Goal: Task Accomplishment & Management: Manage account settings

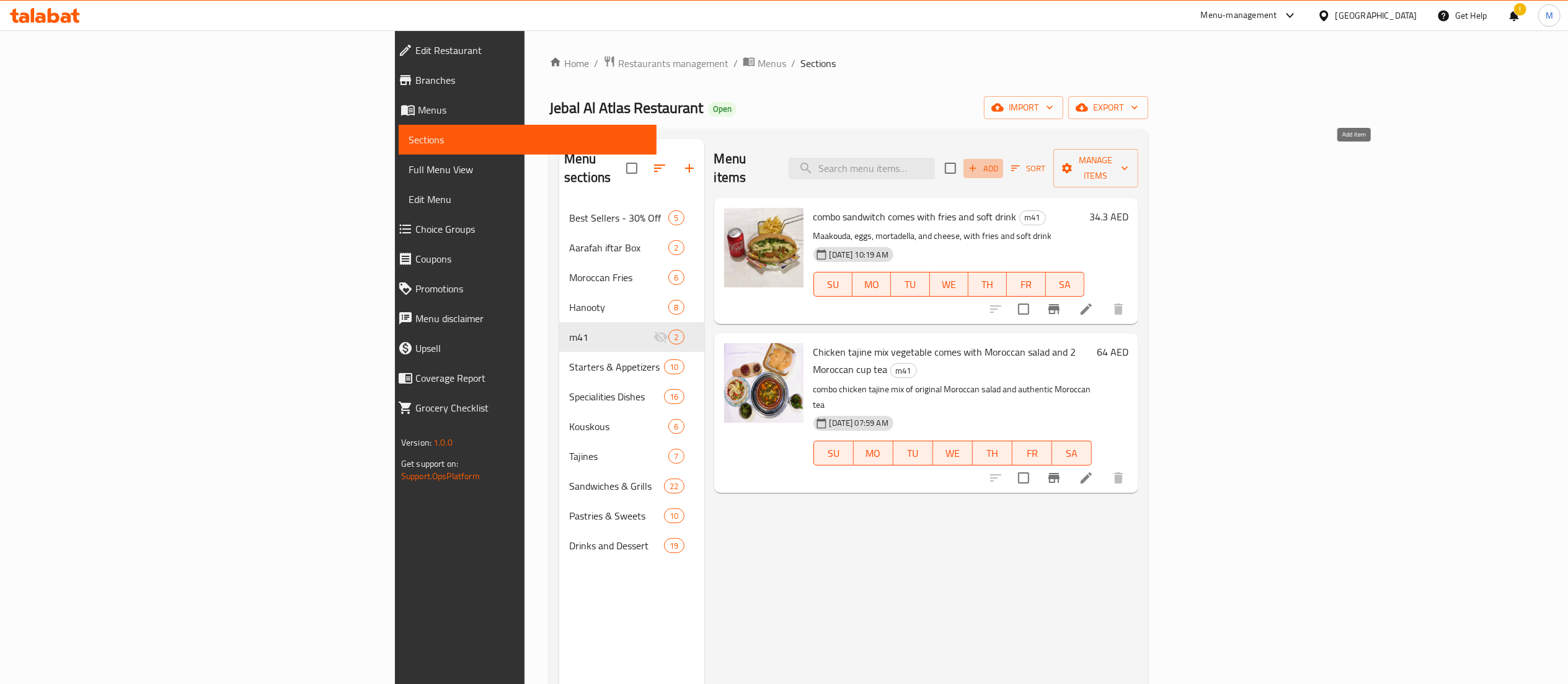
click at [1000, 161] on span "Add" at bounding box center [983, 168] width 34 height 14
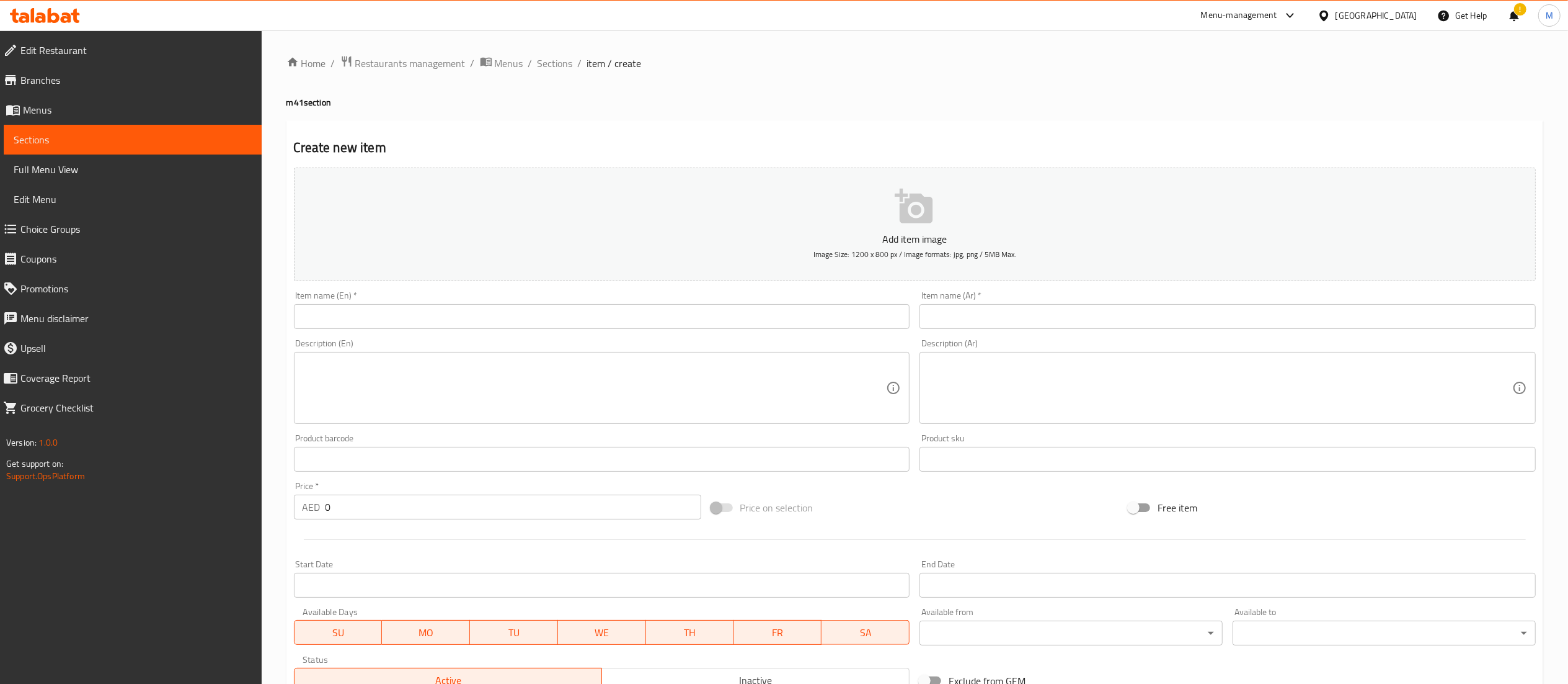
click at [680, 323] on input "text" at bounding box center [602, 316] width 616 height 25
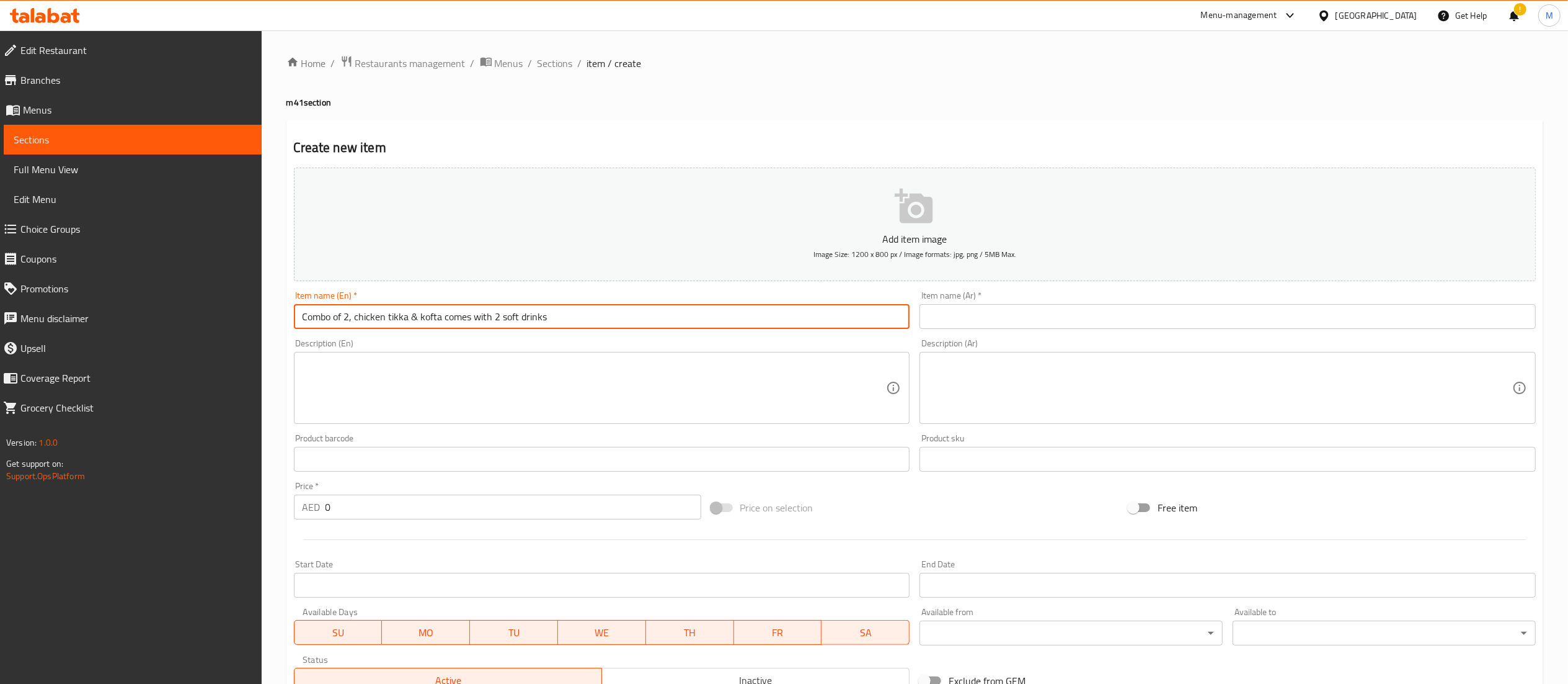
type input "Combo of 2, chicken tikka & kofta comes with 2 soft drinks"
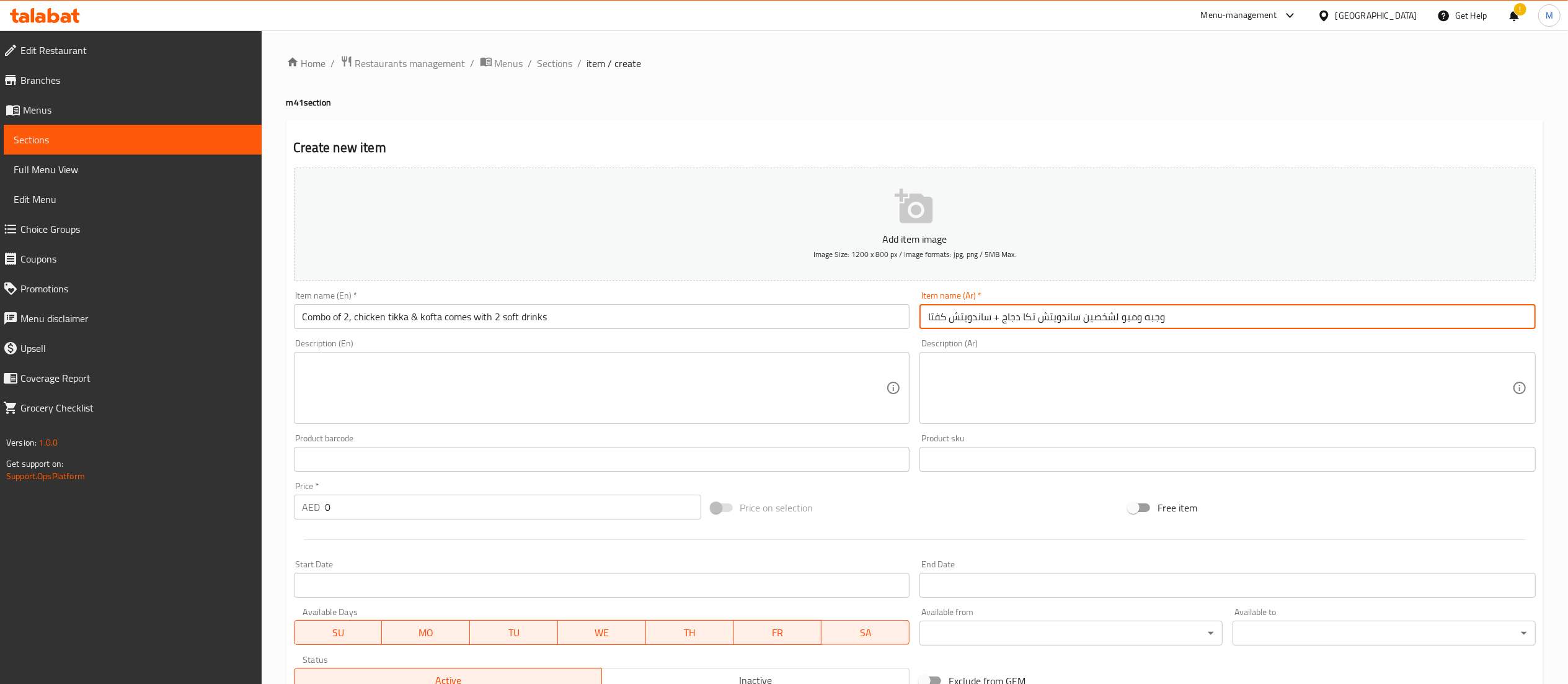
type input "وجبه ومبو لشخصين ساندويتش تكا دجاج + ساندويتش كفتا"
click at [700, 120] on div "Create new item Add item image Image Size: 1200 x 800 px / Image formats: jpg, …" at bounding box center [915, 481] width 1257 height 722
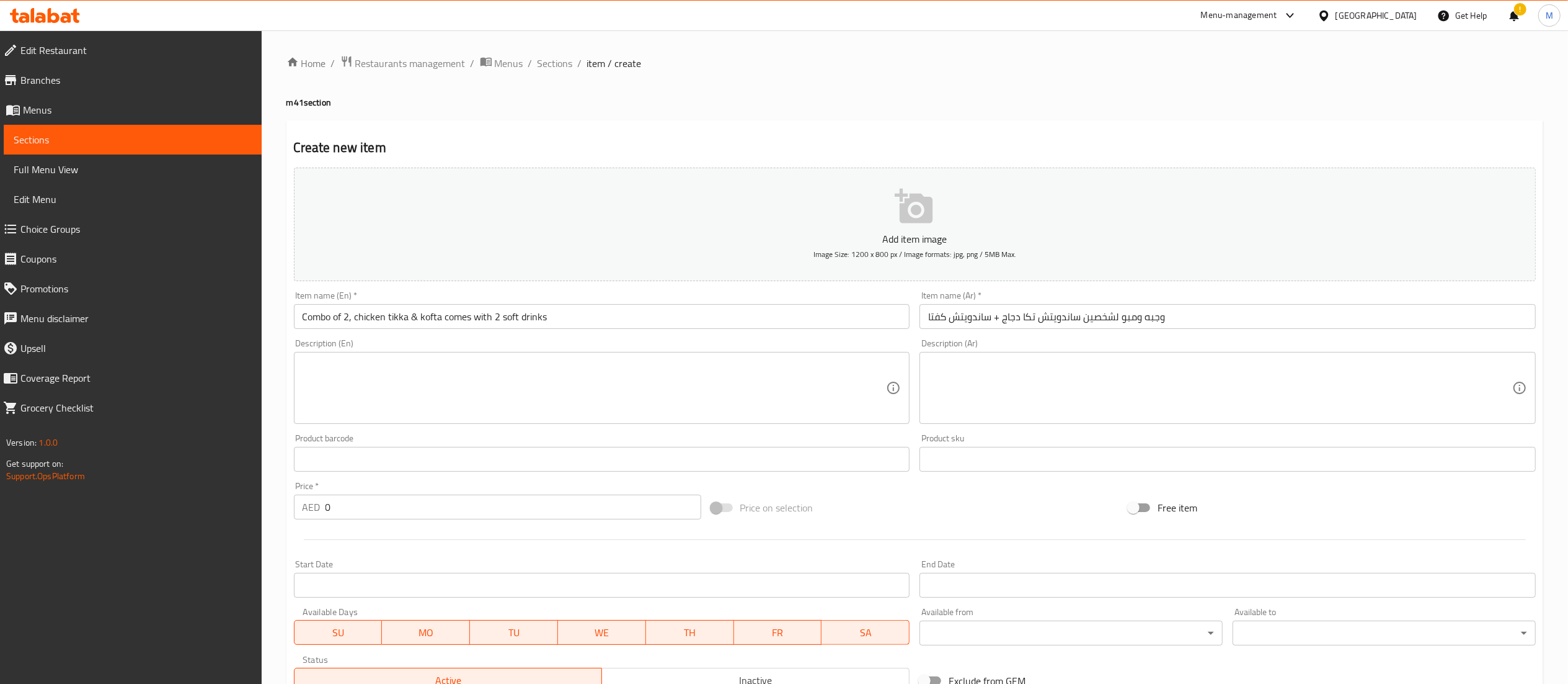
click at [611, 387] on textarea at bounding box center [595, 388] width 584 height 59
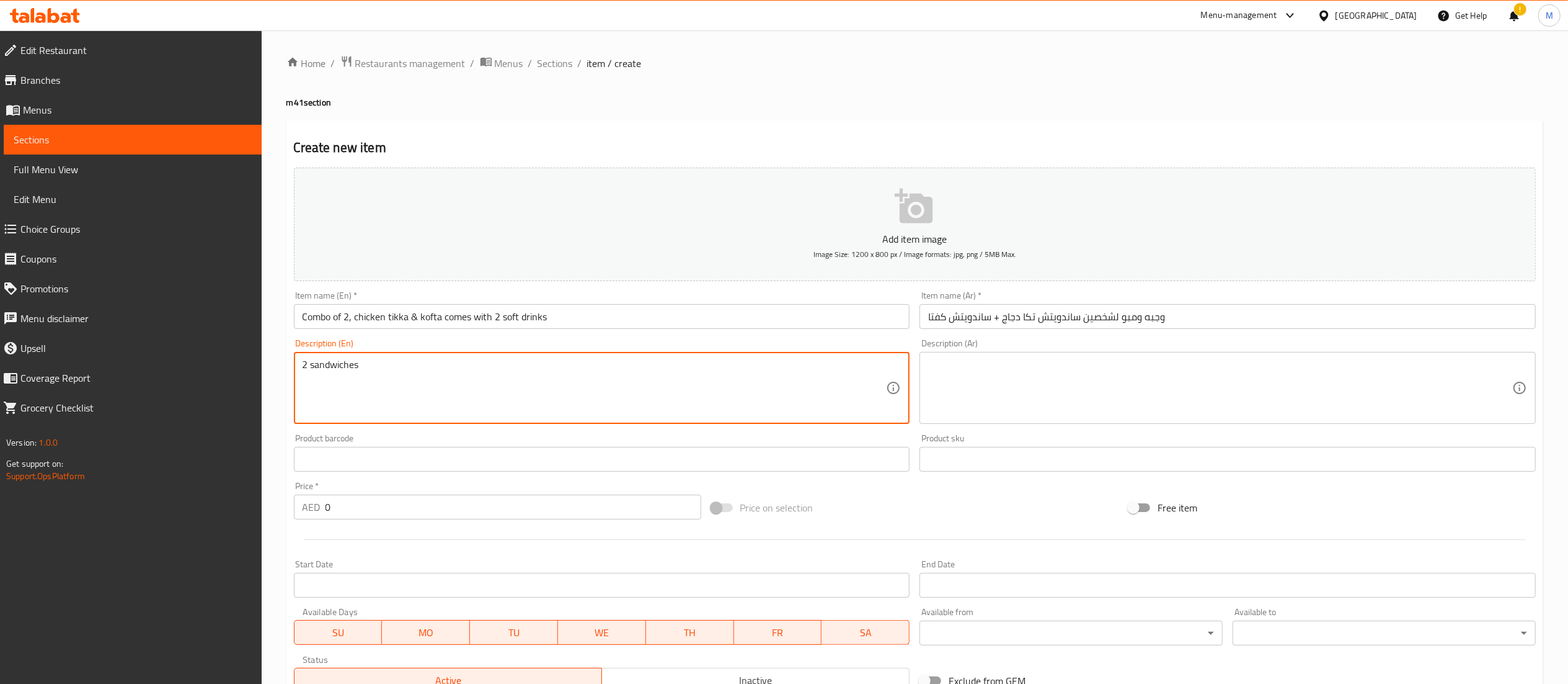
click at [307, 369] on textarea "2 sandwiches" at bounding box center [595, 388] width 584 height 59
click at [411, 373] on textarea "Two sandwiches" at bounding box center [595, 388] width 584 height 59
type textarea "Two sandwiches, one chicken tikka and kofta lamp comes with 2 choices of your s…"
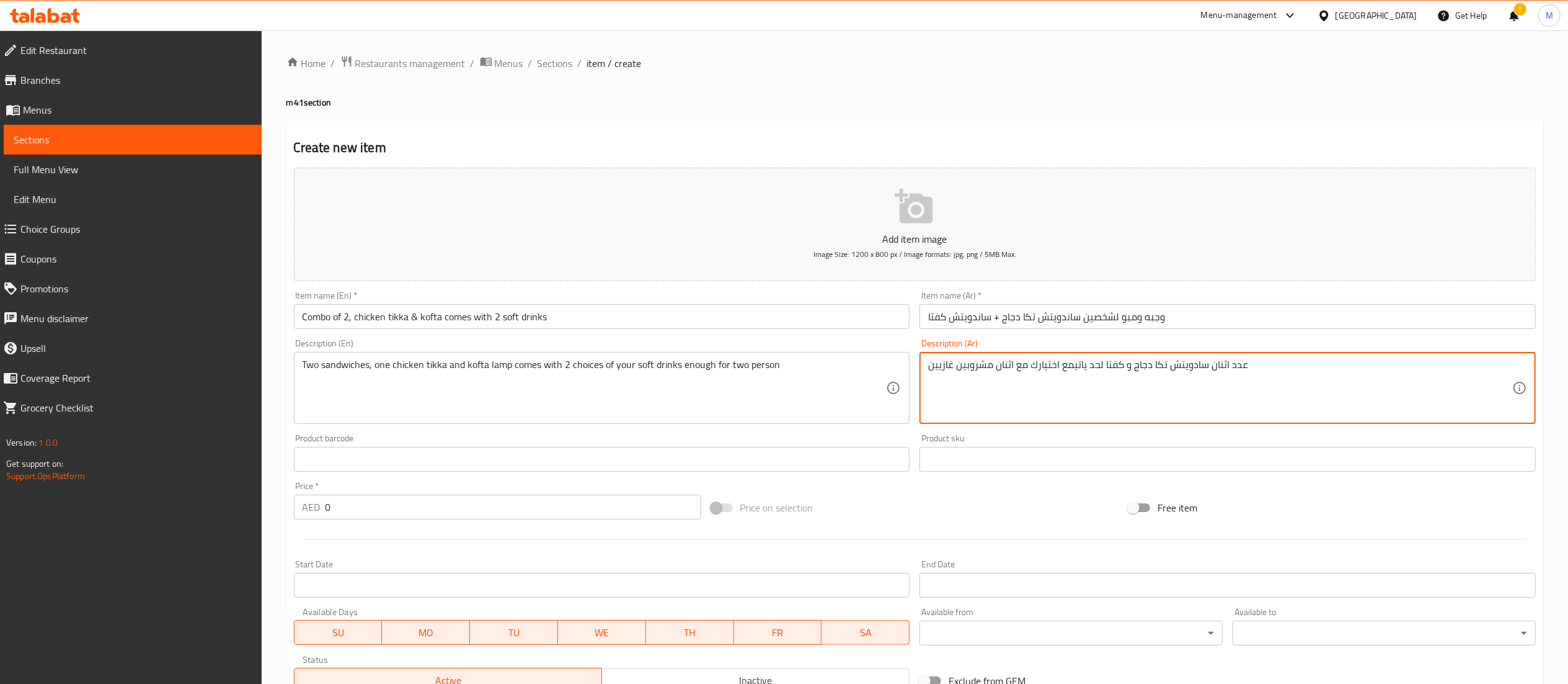
type textarea "عدد اثنان سادويتش تكا دجاج و كفتا لحد ياتيمع اختيارك مع اثنان مشروبين غازيين"
click at [772, 72] on div "Home / Restaurants management / Menus / Sections / item / create m41 section Cr…" at bounding box center [915, 453] width 1257 height 796
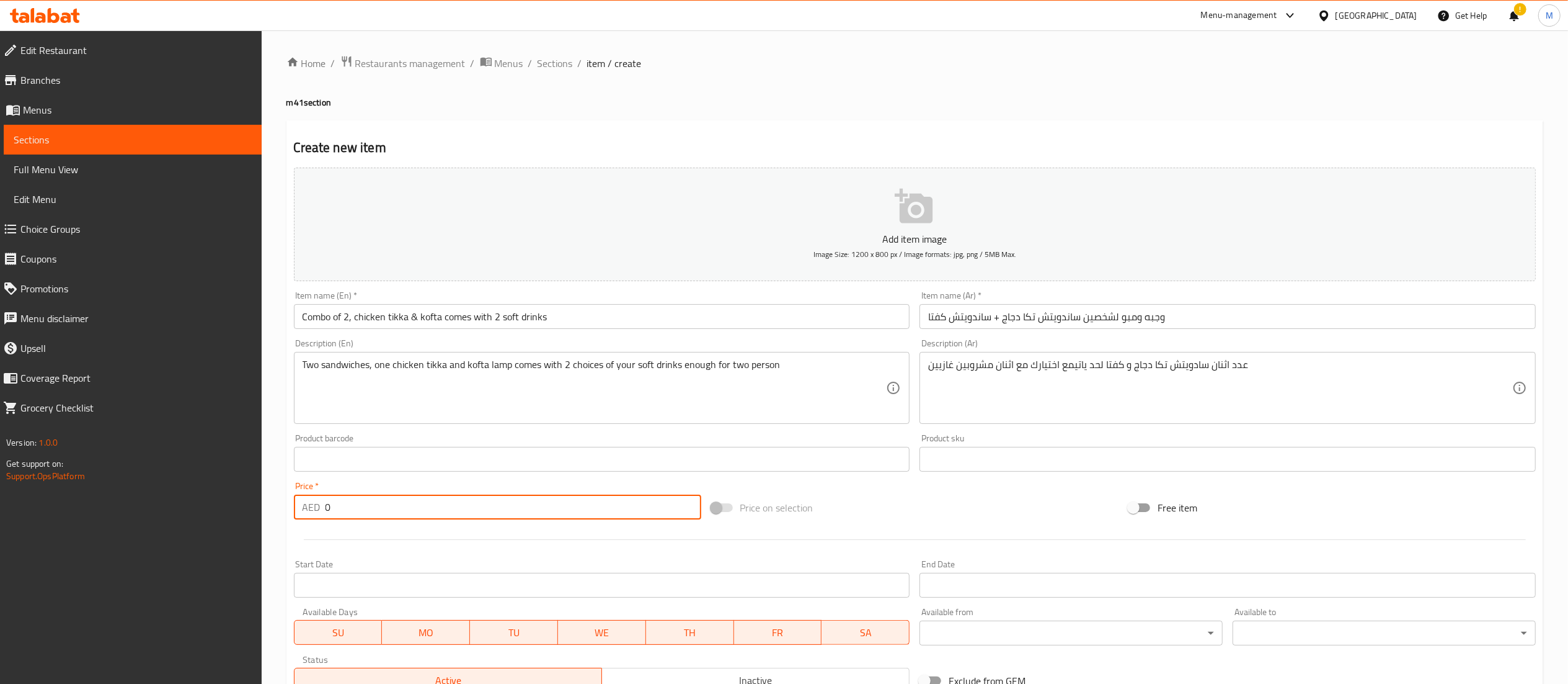
click at [476, 510] on input "0" at bounding box center [513, 506] width 375 height 25
type input "64"
click at [852, 70] on ol "Home / Restaurants management / Menus / Sections / item / create" at bounding box center [915, 63] width 1257 height 16
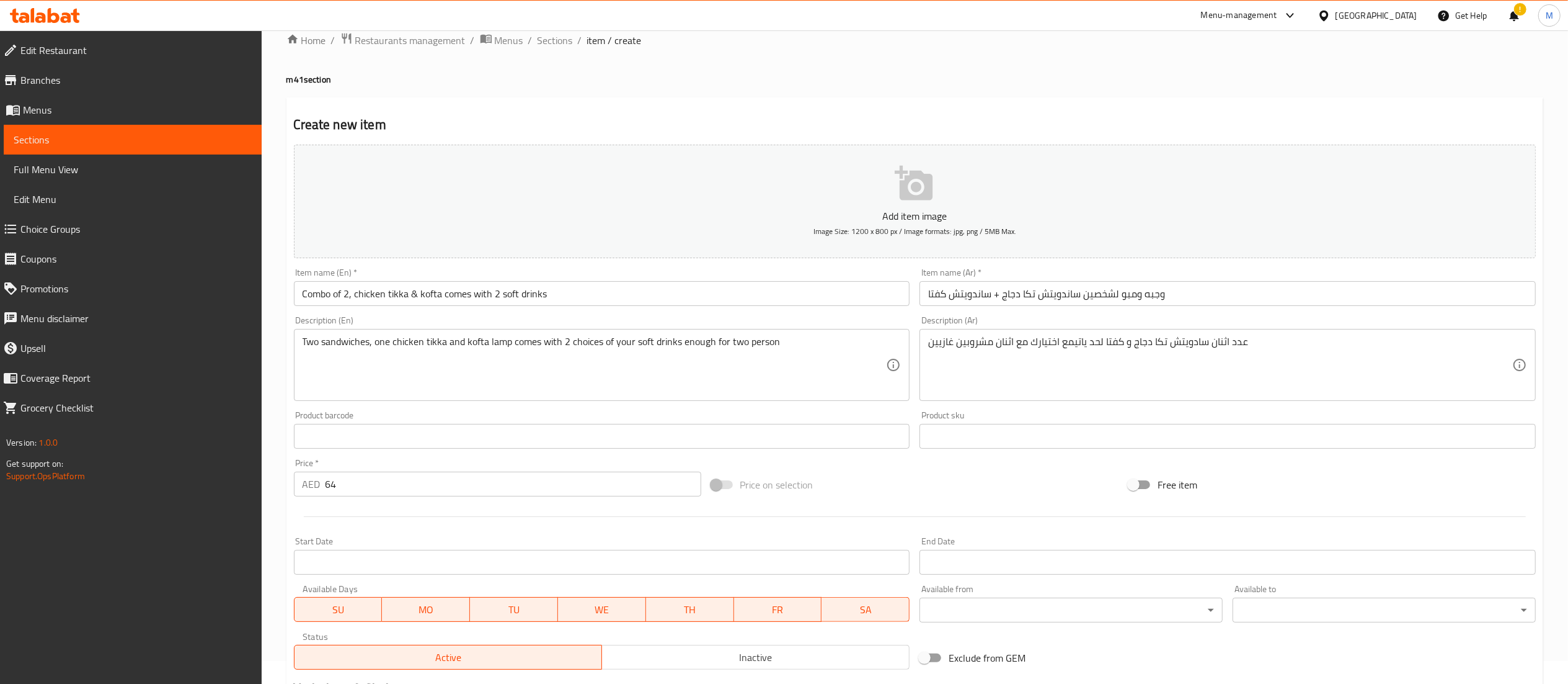
scroll to position [191, 0]
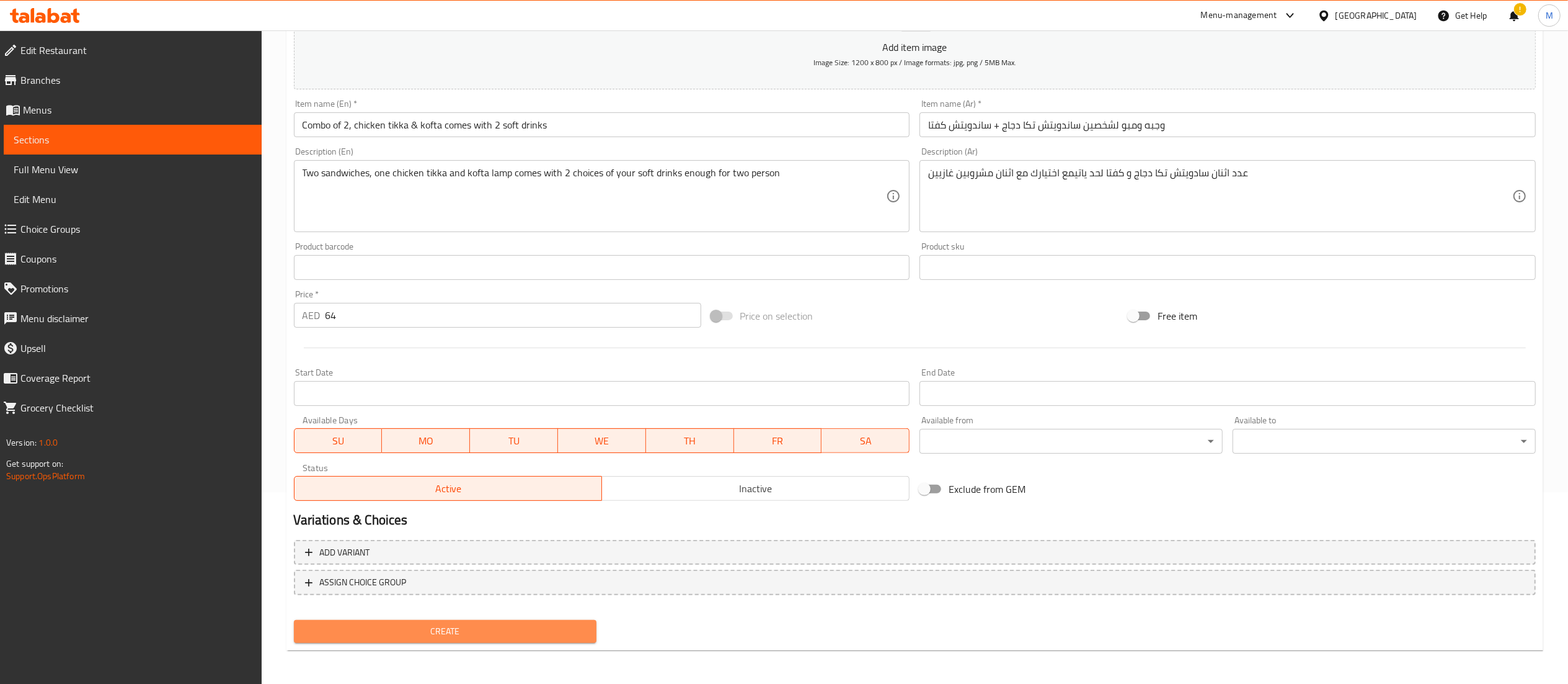
click at [533, 637] on span "Create" at bounding box center [446, 630] width 283 height 15
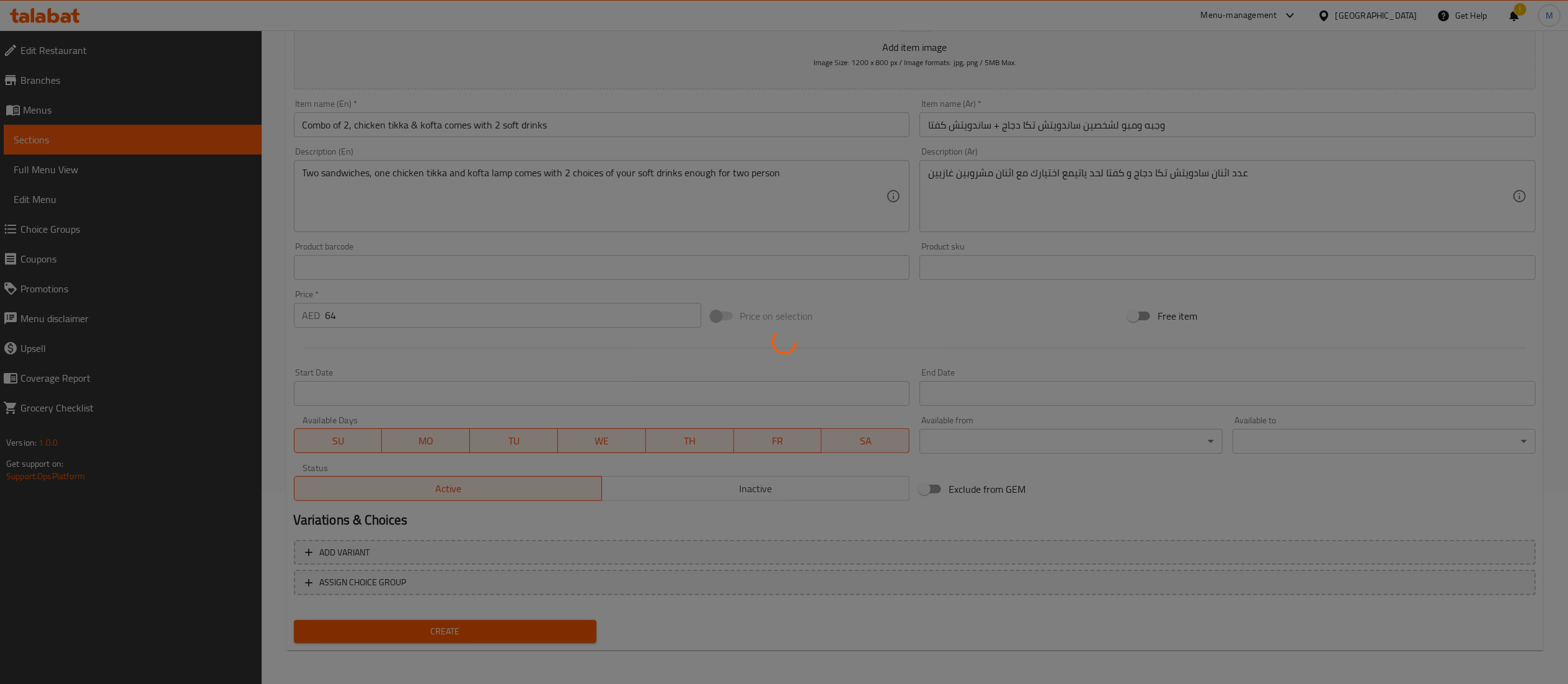
type input "0"
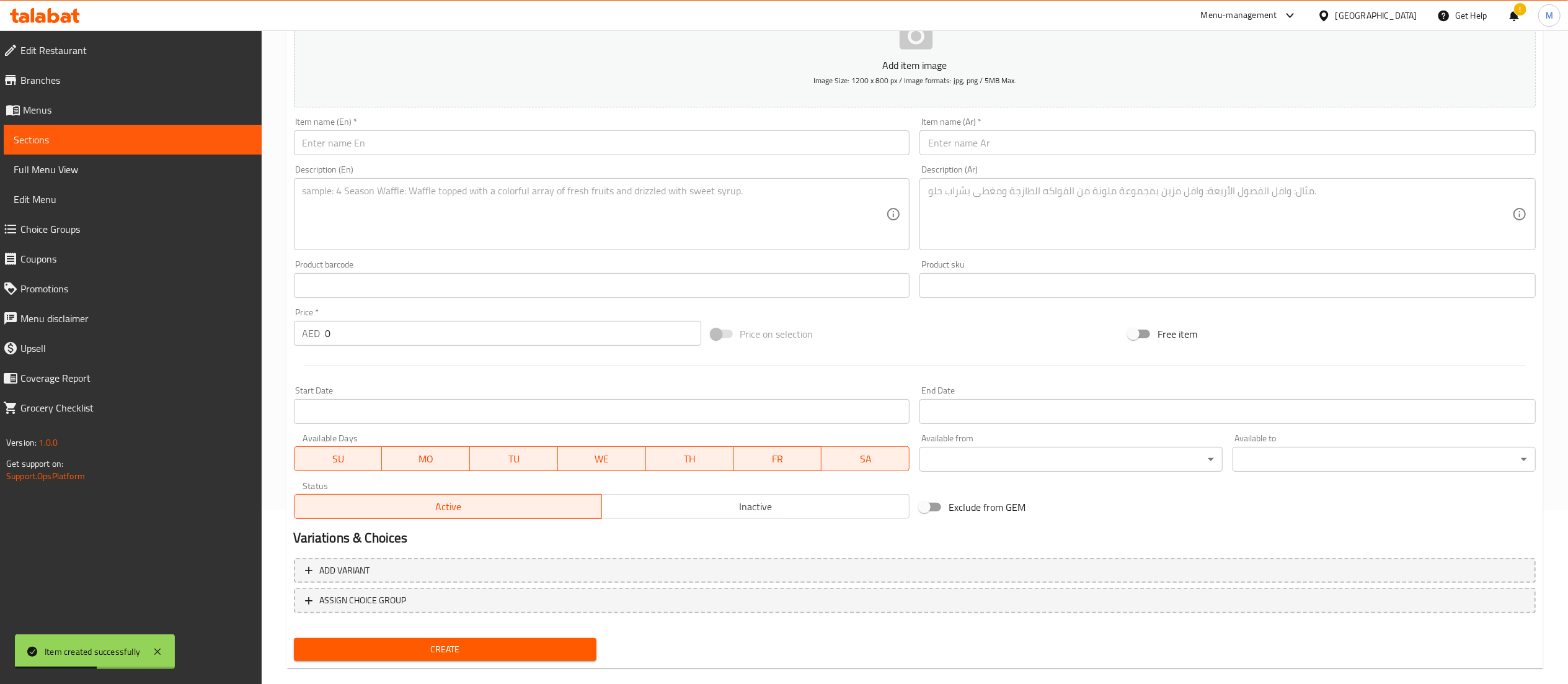
scroll to position [0, 0]
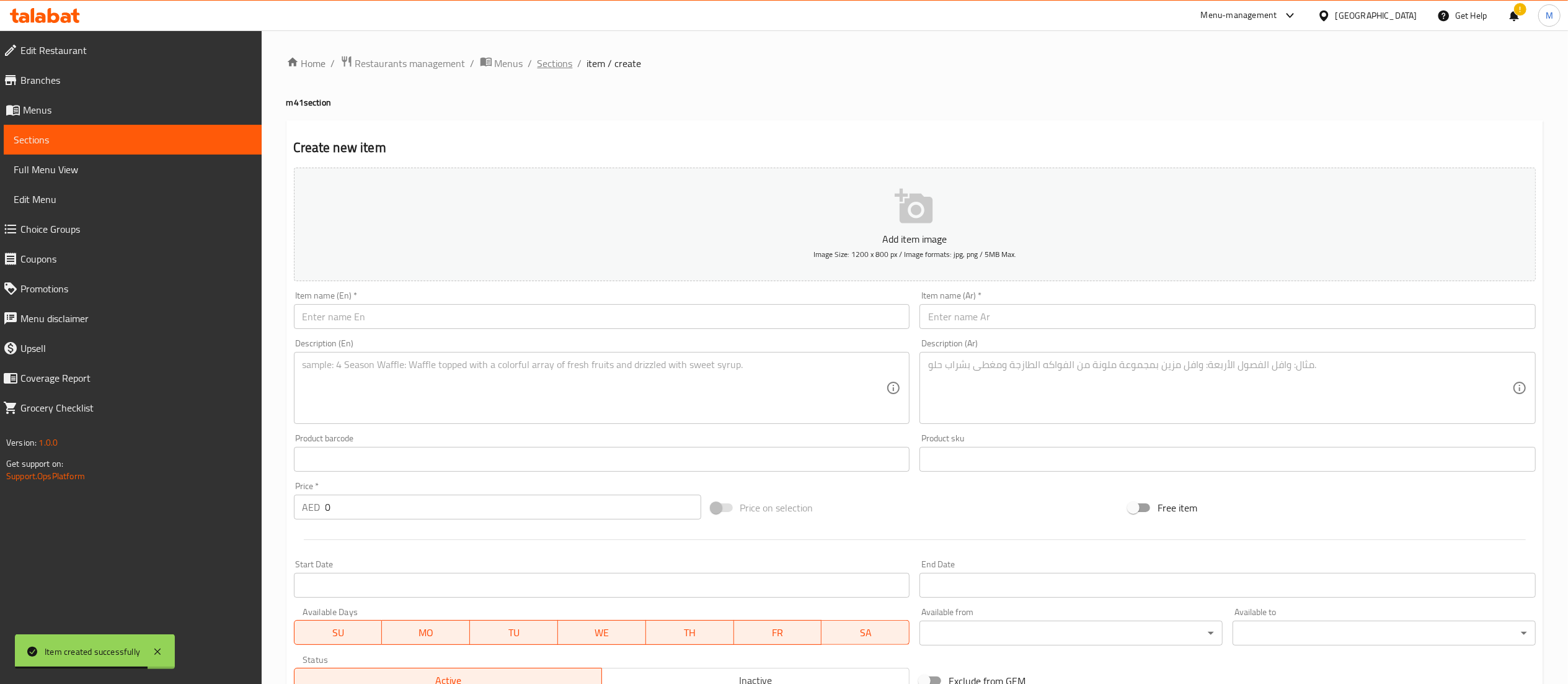
click at [562, 62] on span "Sections" at bounding box center [555, 63] width 35 height 15
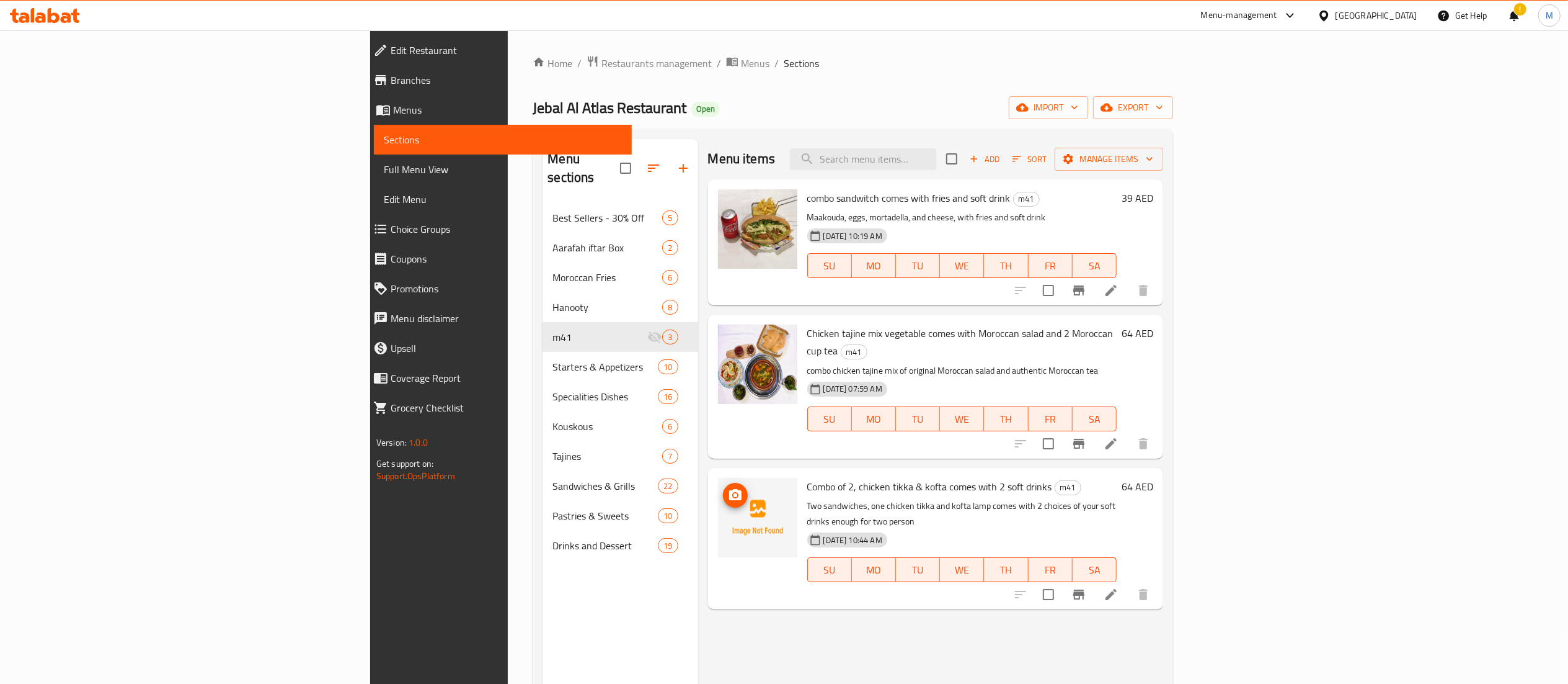
click at [728, 488] on icon "upload picture" at bounding box center [735, 495] width 15 height 15
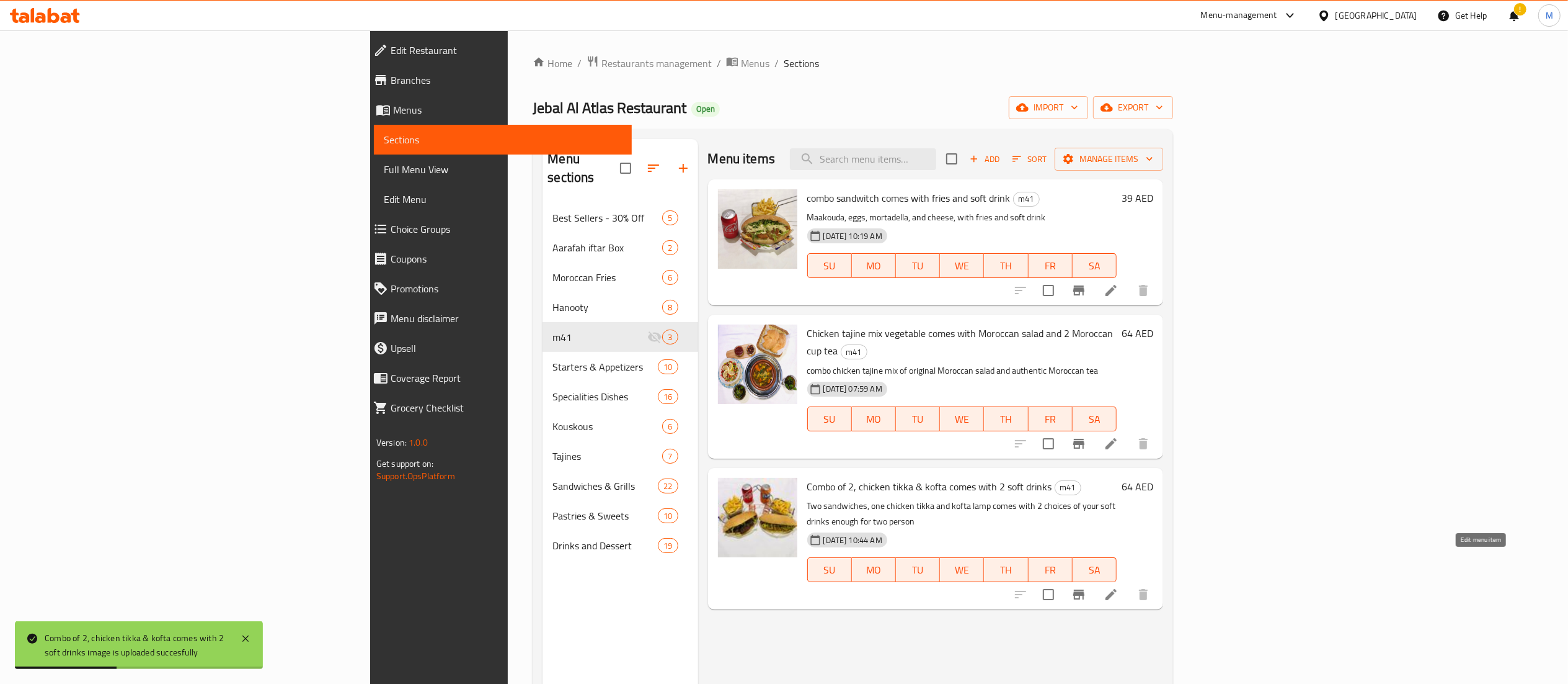
click at [1118, 587] on icon at bounding box center [1111, 594] width 15 height 15
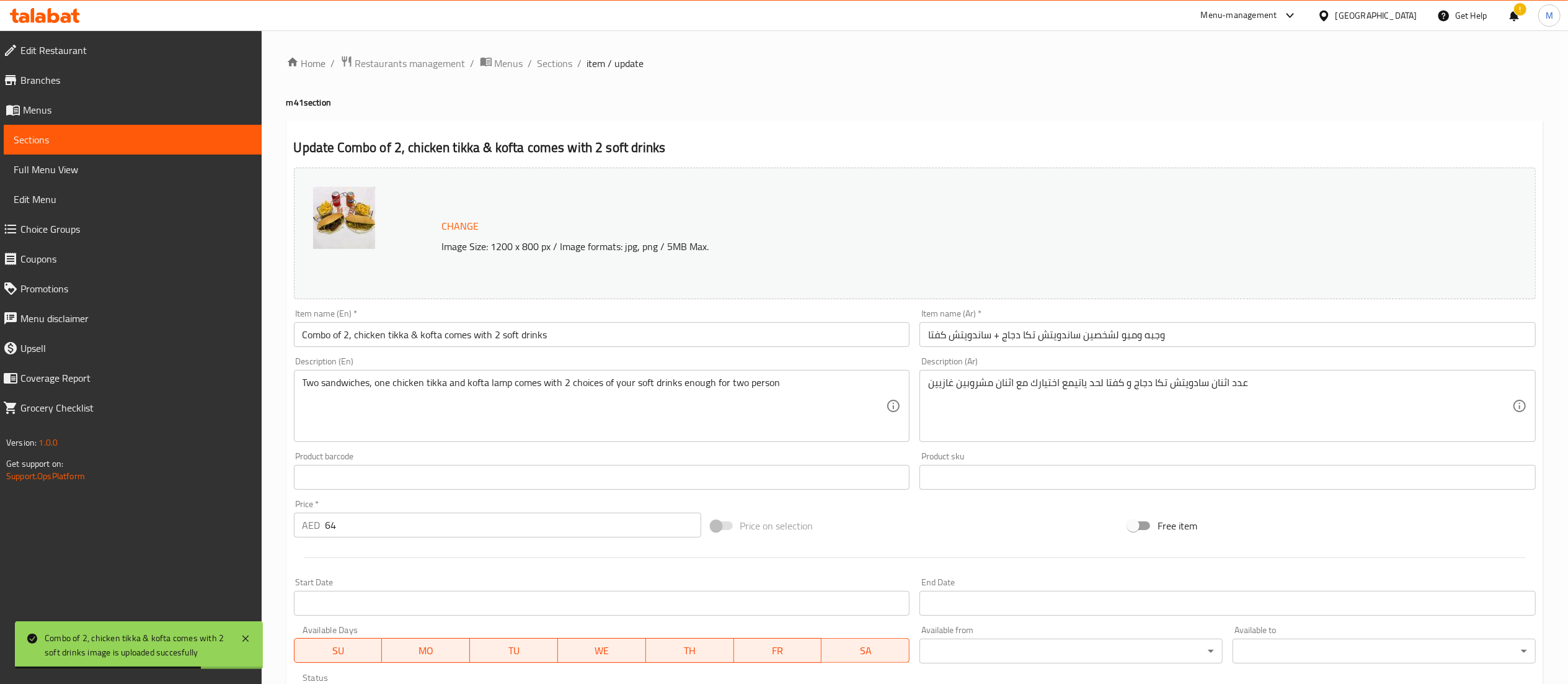
click at [590, 332] on input "Combo of 2, chicken tikka & kofta comes with 2 soft drinks" at bounding box center [602, 334] width 616 height 25
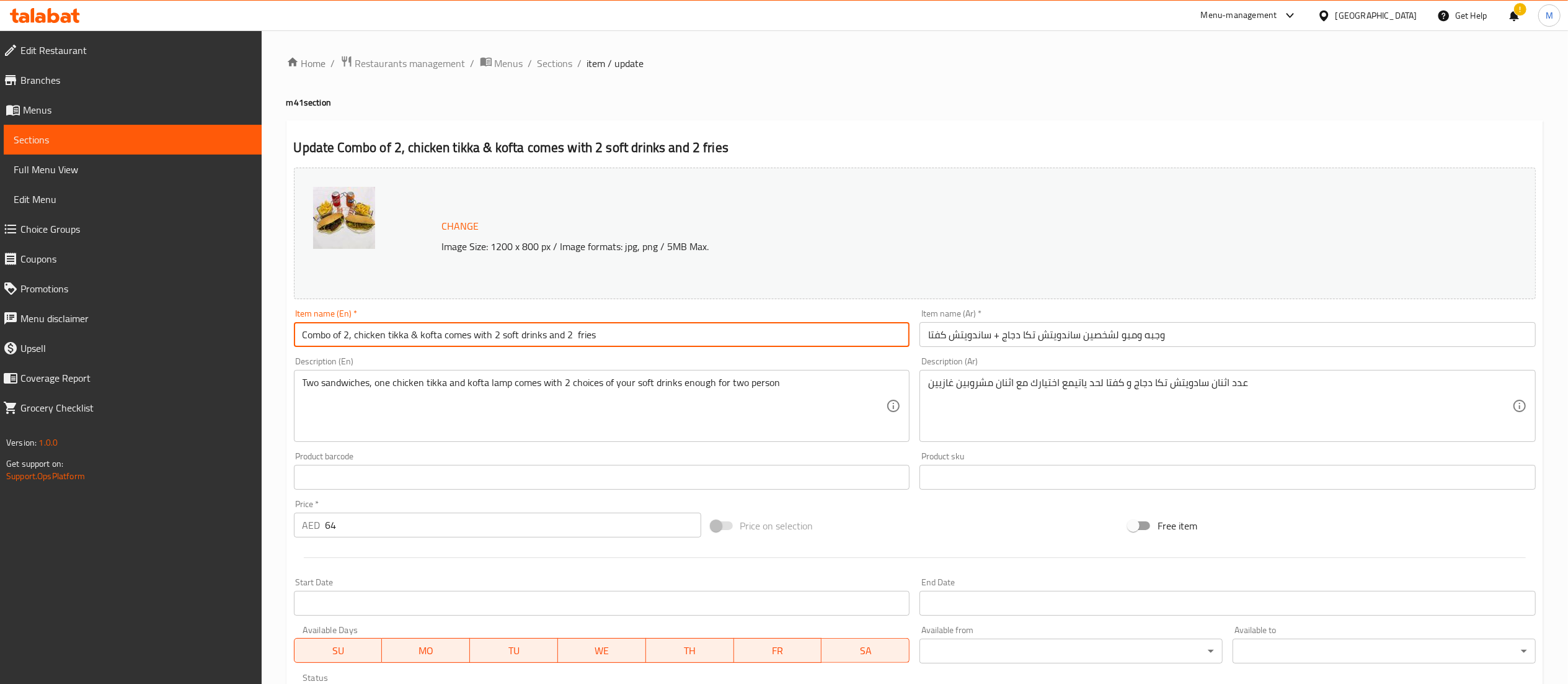
click at [642, 337] on input "Combo of 2, chicken tikka & kofta comes with 2 soft drinks and 2 fries" at bounding box center [602, 334] width 616 height 25
type input "Combo of 2, chicken tikka & kofta comes with 2 soft drinks and 2 fries pocket"
click at [1203, 337] on input "وجبه ومبو لشخصين ساندويتش تكا دجاج + ساندويتش كفتا" at bounding box center [1228, 334] width 616 height 25
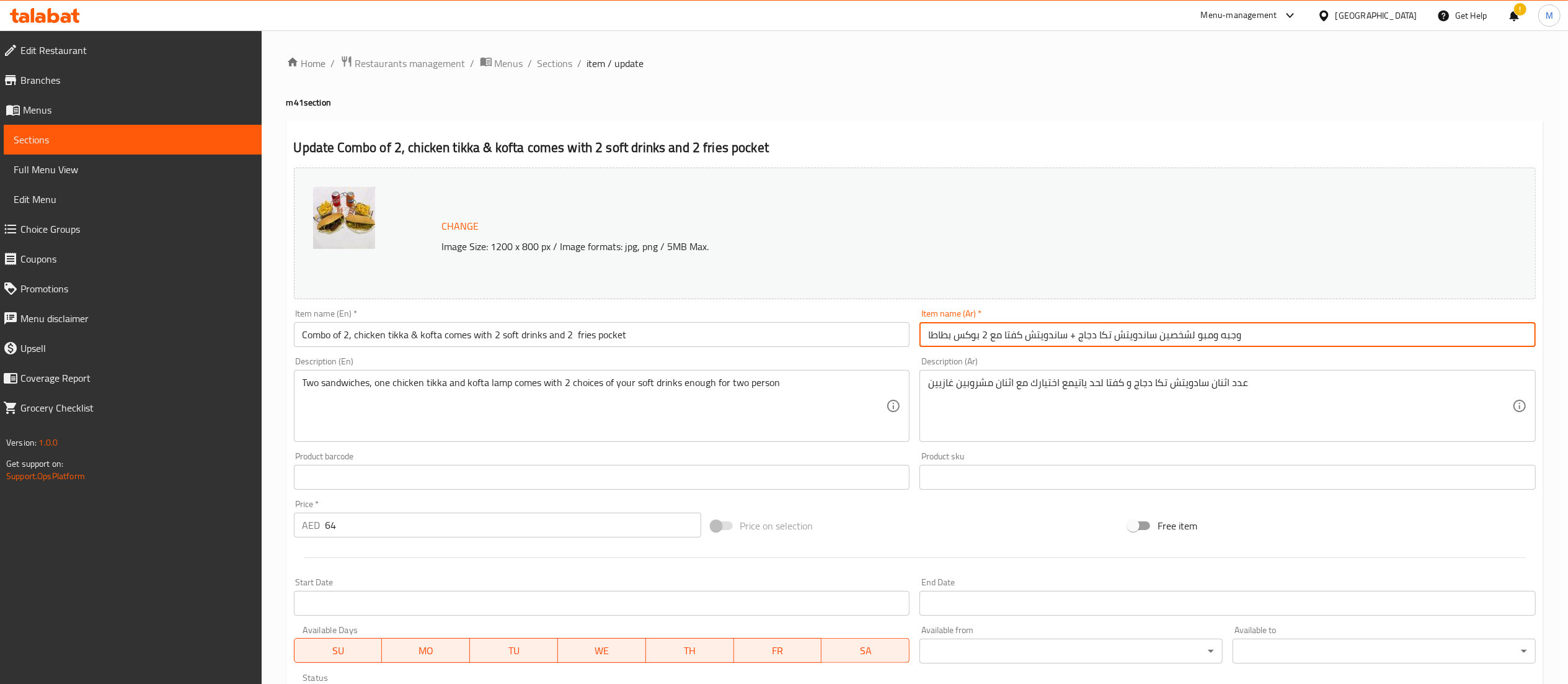
type input "وجبه ومبو لشخصين ساندويتش تكا دجاج + ساندويتش كفتا مع 2 بوكس بطاطا"
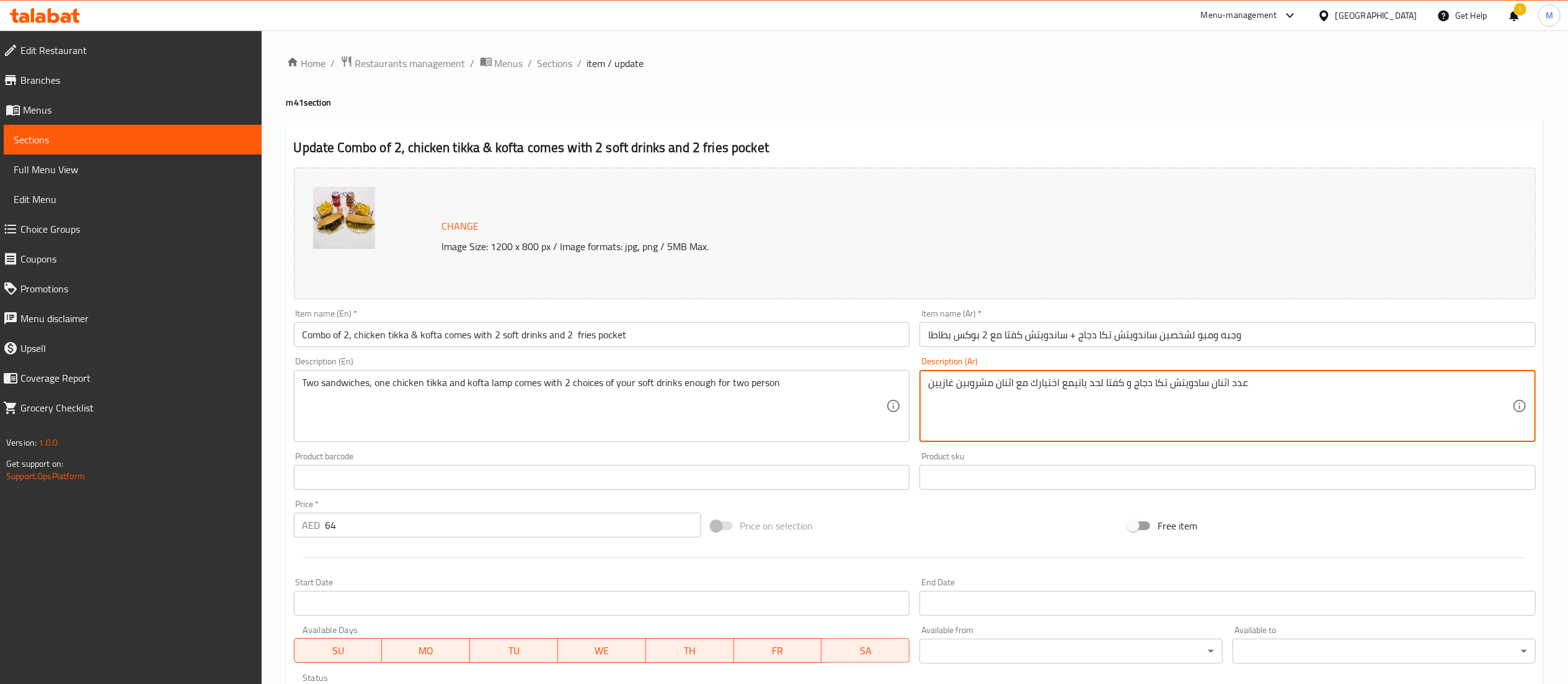
click at [928, 381] on textarea "عدد اثنان سادويتش تكا دجاج و كفتا لحد ياتيمع اختيارك مع اثنان مشروبين غازيين" at bounding box center [1220, 406] width 584 height 59
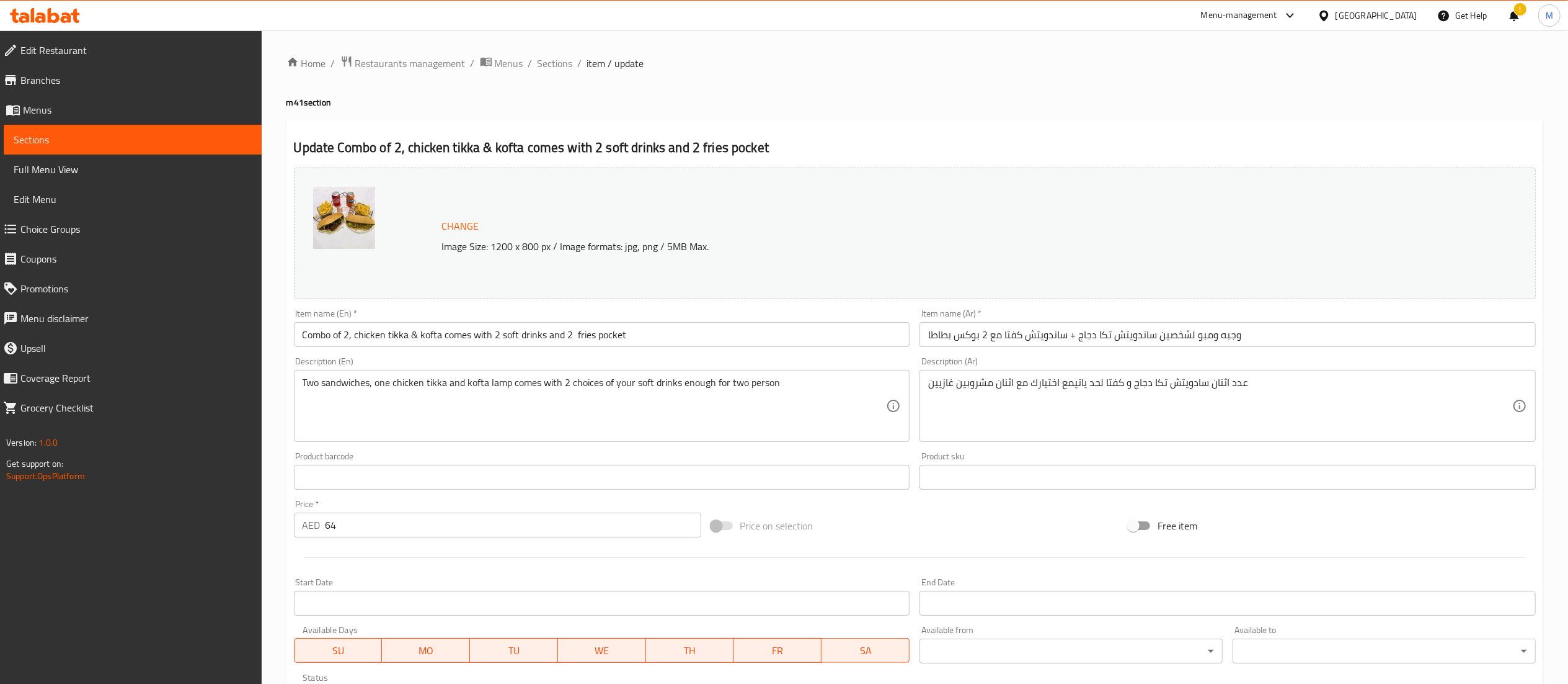
click at [1269, 373] on div "عدد اثنان سادويتش تكا دجاج و كفتا لحد ياتيمع اختيارك مع اثنان مشروبين غازيين De…" at bounding box center [1228, 406] width 616 height 72
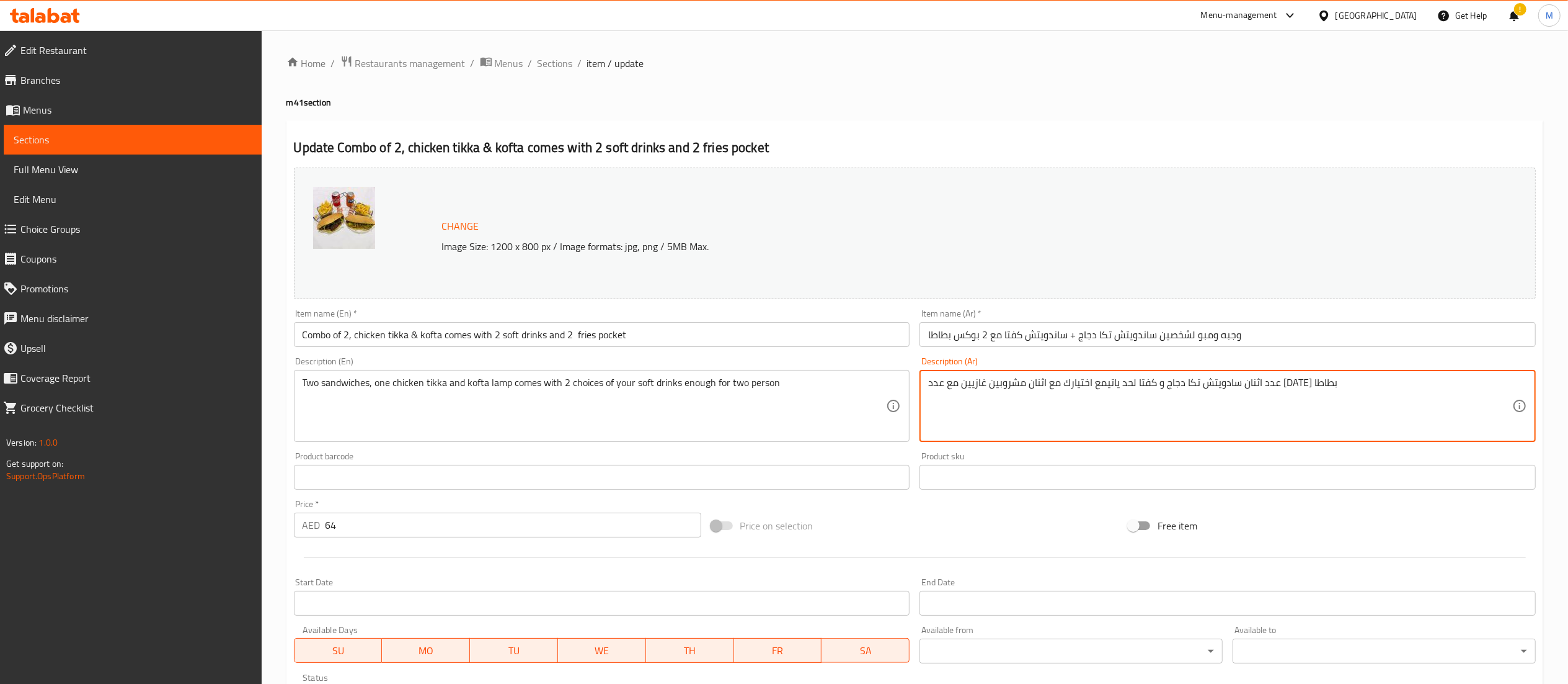
type textarea "عدد اثنان سادويتش تكا دجاج و كفتا لحد ياتيمع اختيارك مع اثنان مشروبين غازيين مع…"
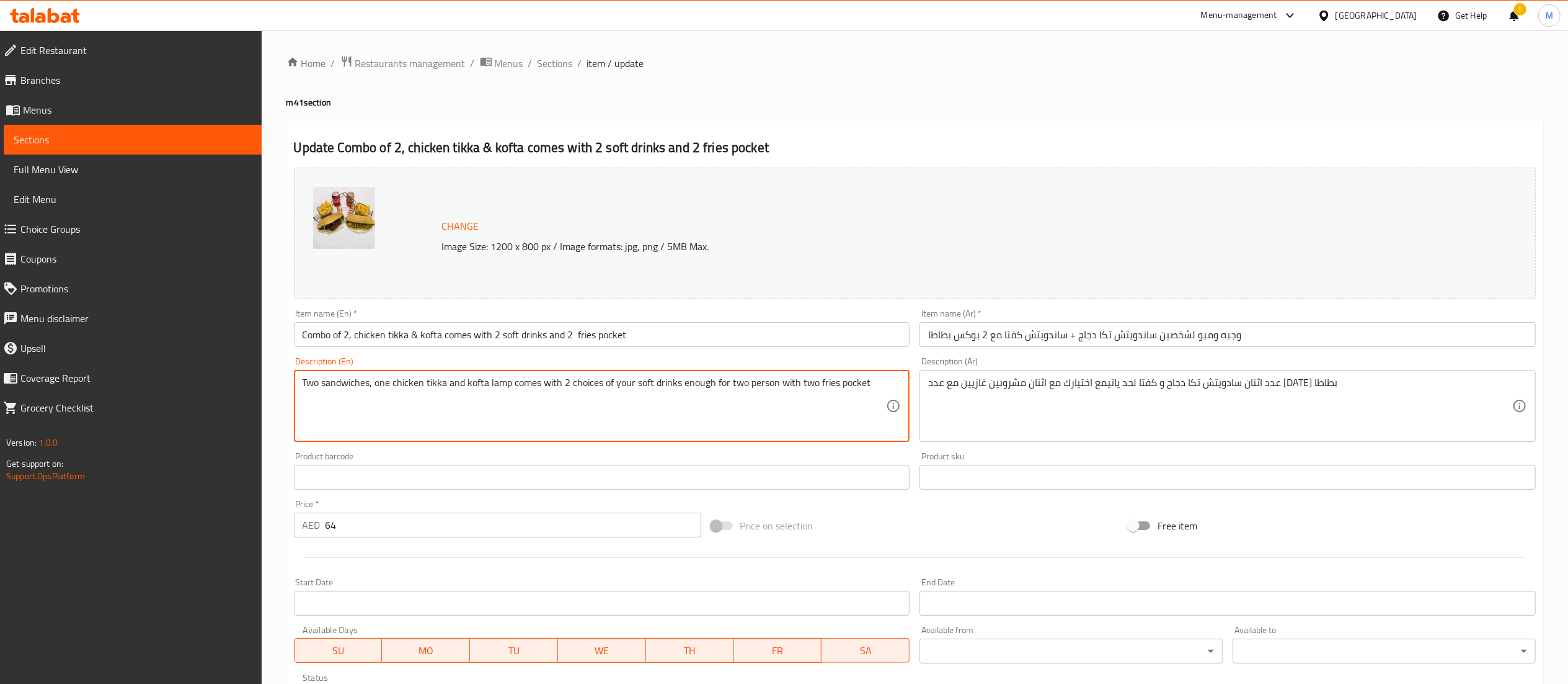
type textarea "Two sandwiches, one chicken tikka and kofta lamp comes with 2 choices of your s…"
click at [948, 123] on div "Update Combo of 2, chicken tikka & kofta comes with 2 soft drinks and 2 fries p…" at bounding box center [915, 490] width 1257 height 740
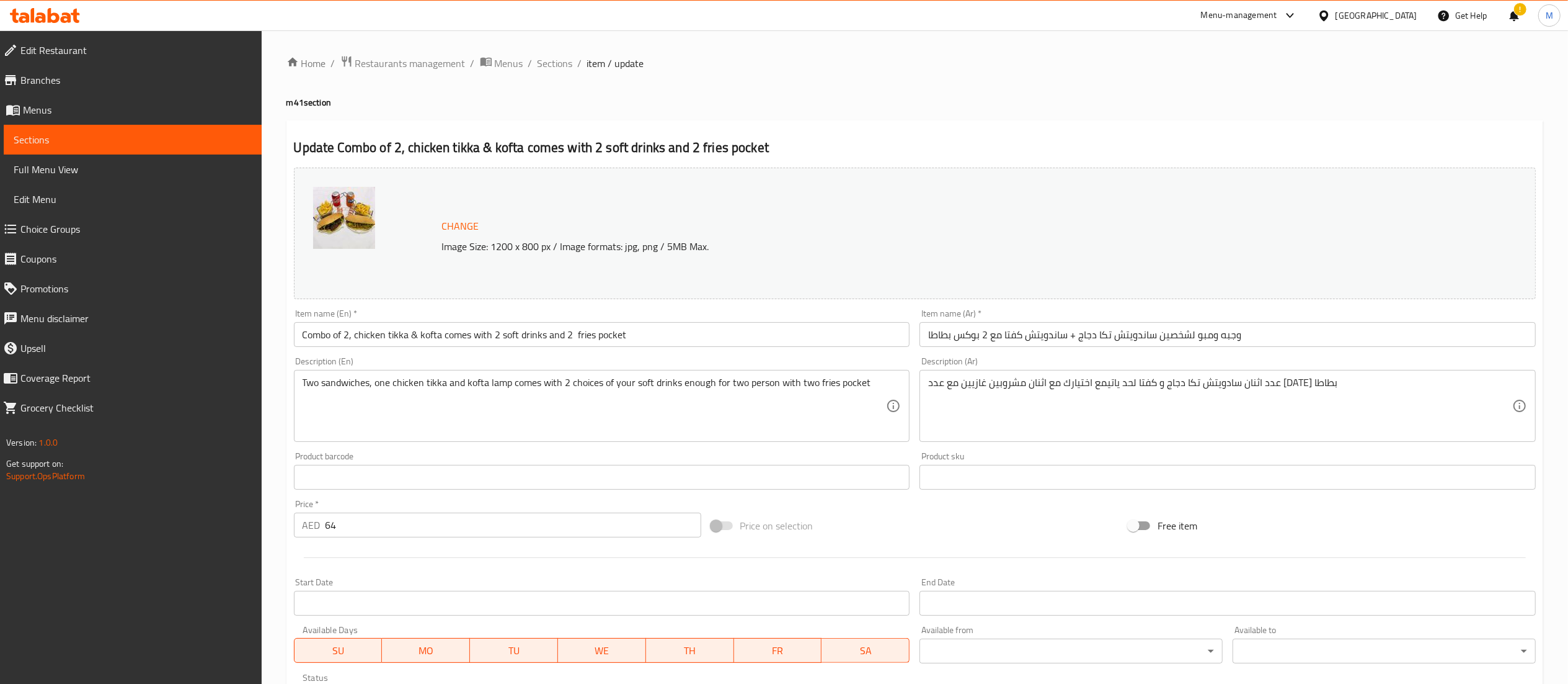
scroll to position [210, 0]
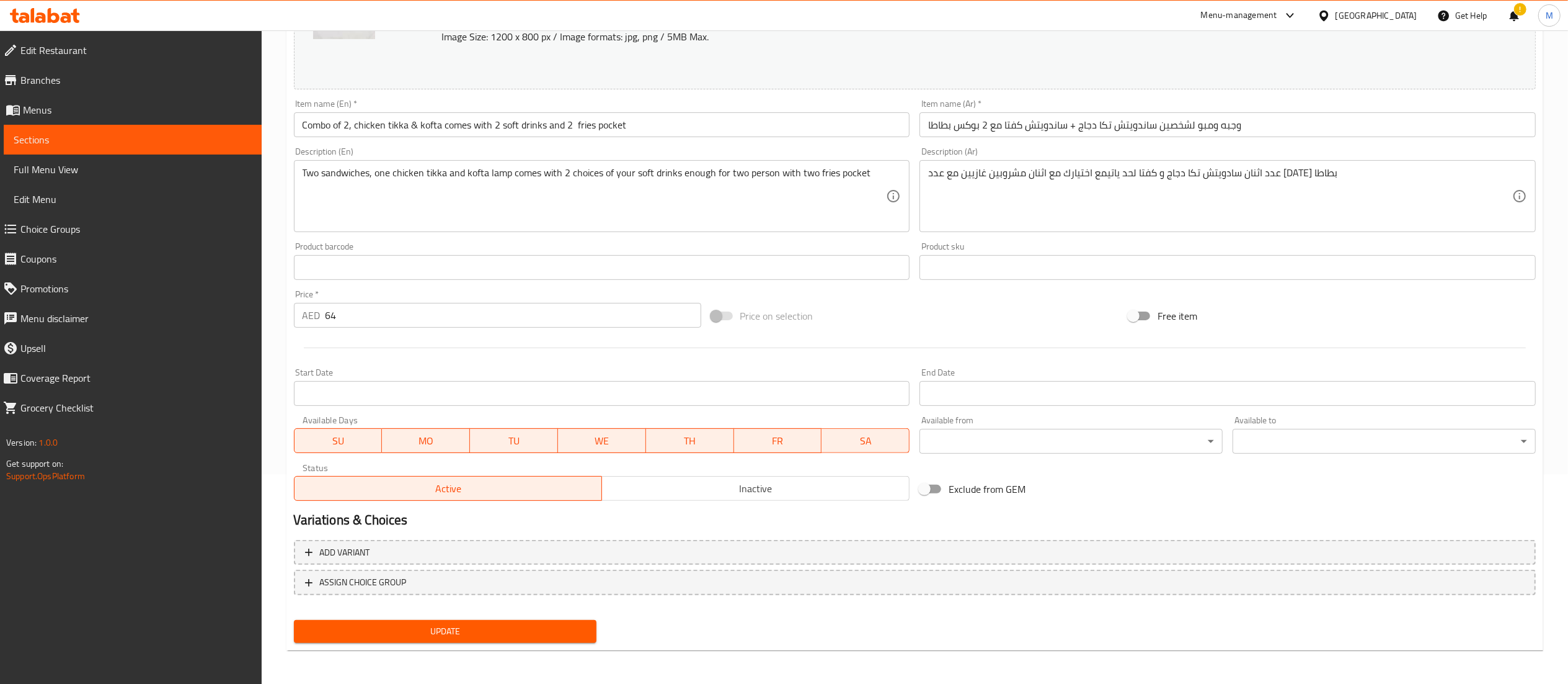
click at [492, 629] on span "Update" at bounding box center [446, 630] width 283 height 15
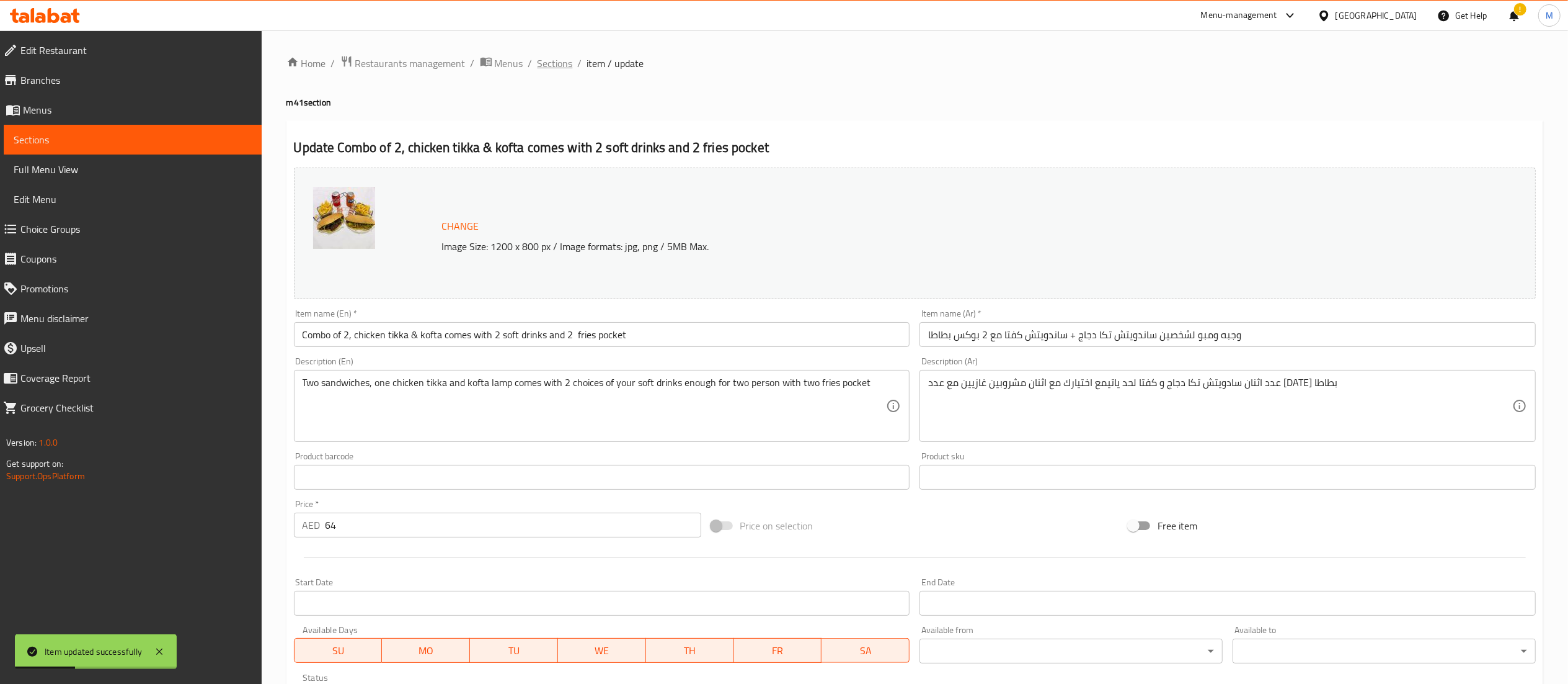
click at [546, 63] on span "Sections" at bounding box center [555, 63] width 35 height 15
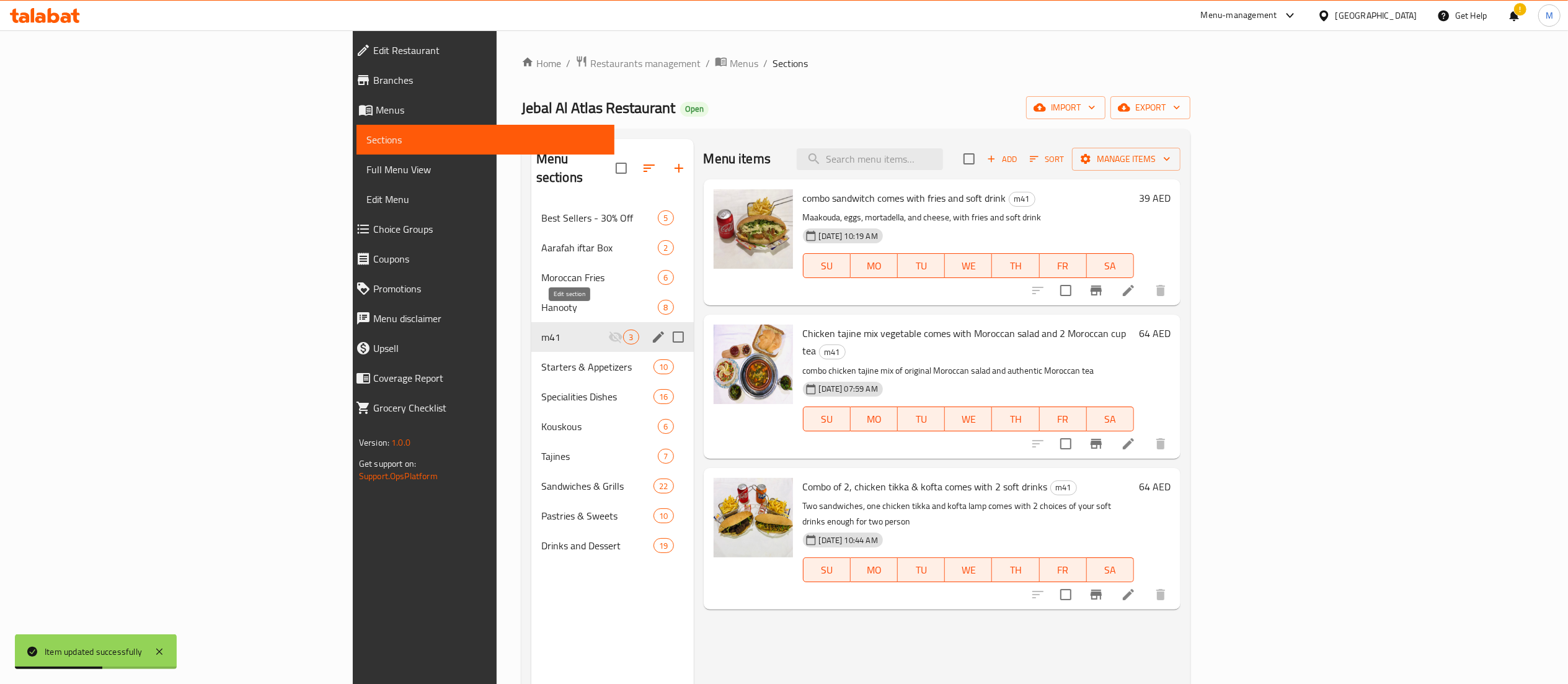
click at [653, 332] on icon "edit" at bounding box center [659, 337] width 11 height 11
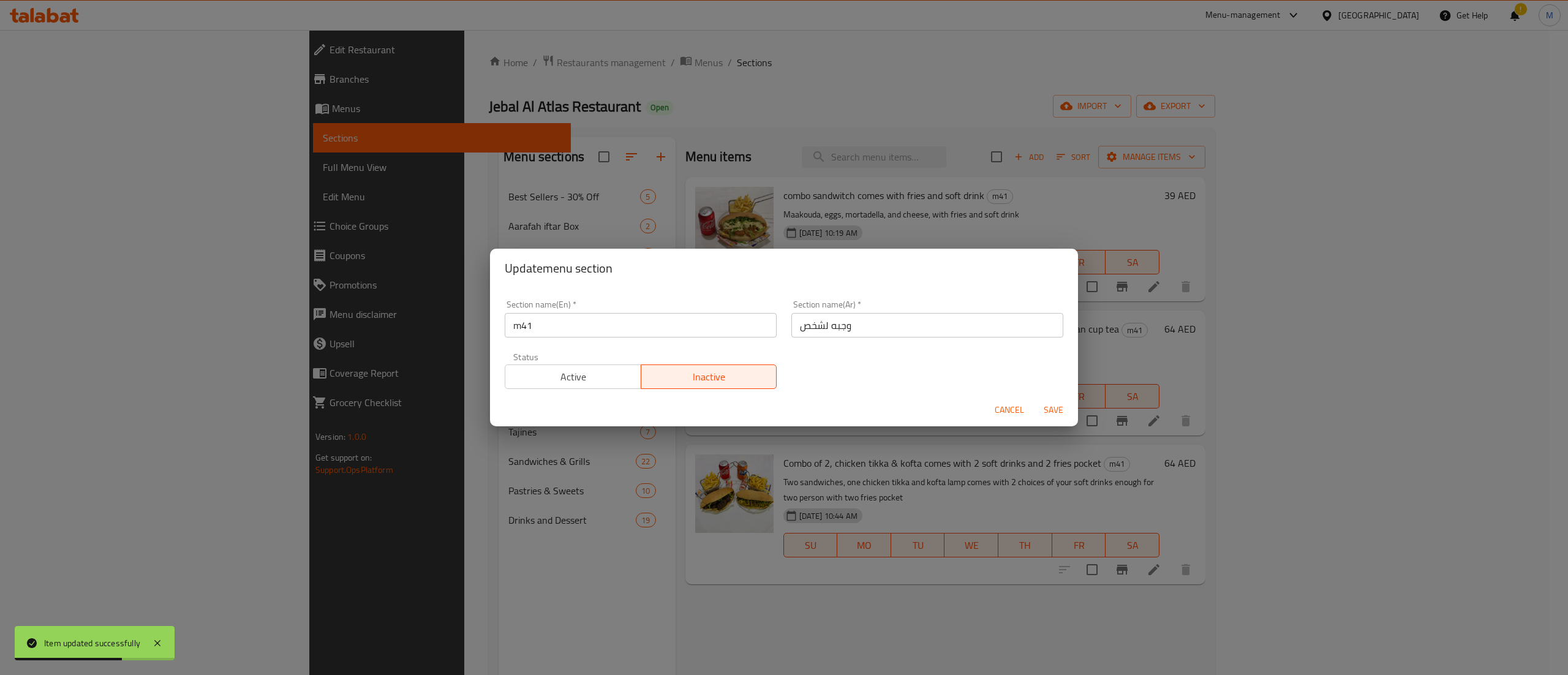
click at [580, 374] on span "Active" at bounding box center [573, 376] width 127 height 17
click at [1051, 408] on span "Save" at bounding box center [1053, 409] width 29 height 15
